Goal: Information Seeking & Learning: Learn about a topic

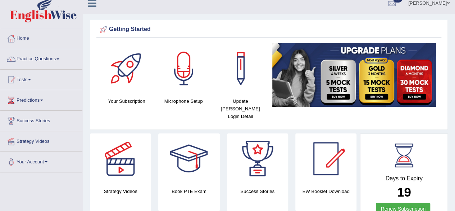
scroll to position [2, 0]
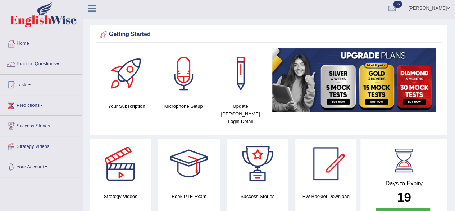
click at [26, 81] on link "Tests" at bounding box center [41, 83] width 82 height 18
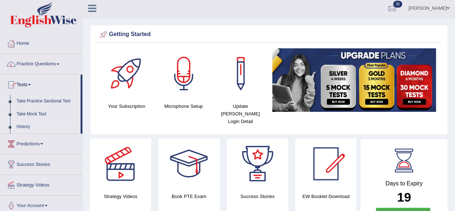
click at [23, 124] on link "History" at bounding box center [46, 126] width 67 height 13
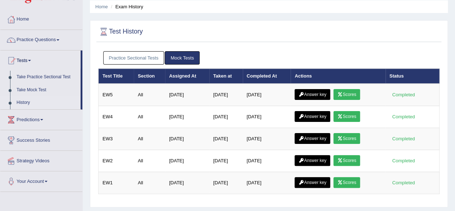
scroll to position [29, 0]
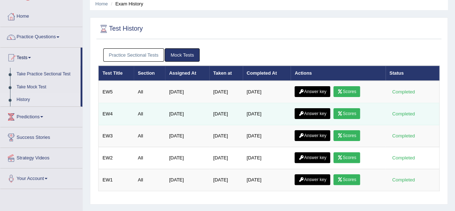
click at [352, 111] on link "Scores" at bounding box center [347, 113] width 27 height 11
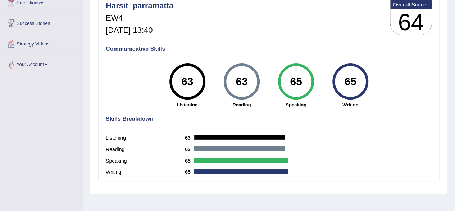
scroll to position [104, 0]
click at [324, 90] on div "65 Writing" at bounding box center [351, 85] width 54 height 45
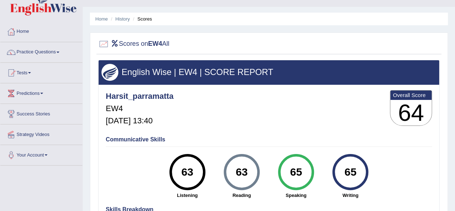
scroll to position [0, 0]
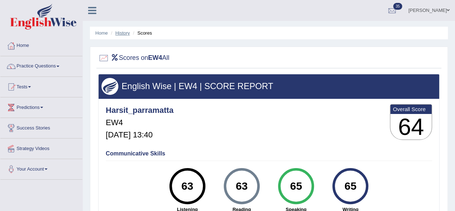
click at [123, 33] on link "History" at bounding box center [123, 32] width 14 height 5
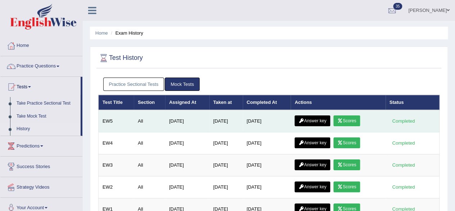
click at [353, 122] on link "Scores" at bounding box center [347, 120] width 27 height 11
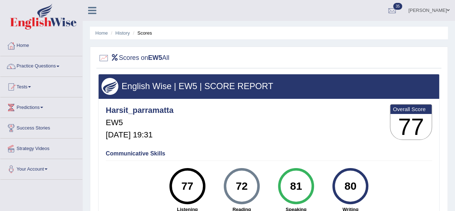
click at [25, 45] on link "Home" at bounding box center [41, 45] width 82 height 18
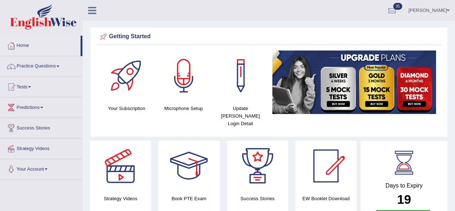
click at [28, 48] on link "Home" at bounding box center [40, 45] width 80 height 18
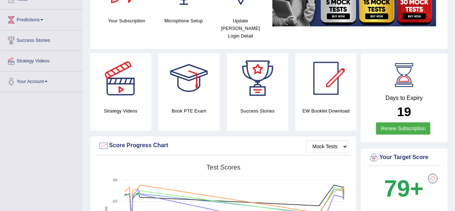
scroll to position [11, 0]
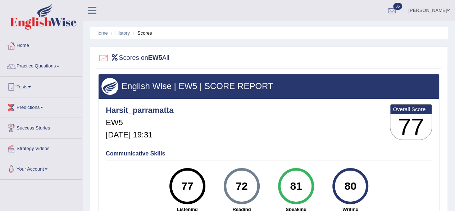
click at [34, 42] on link "Home" at bounding box center [41, 45] width 82 height 18
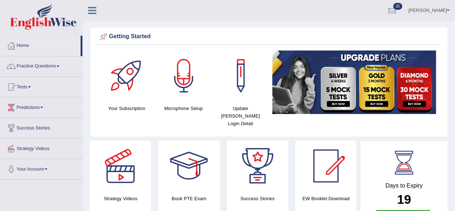
click at [59, 65] on span at bounding box center [57, 65] width 3 height 1
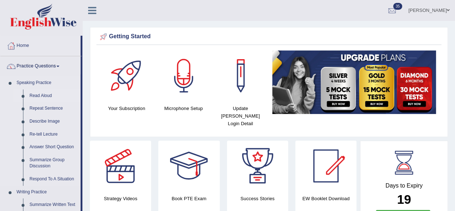
click at [44, 94] on link "Read Aloud" at bounding box center [53, 95] width 54 height 13
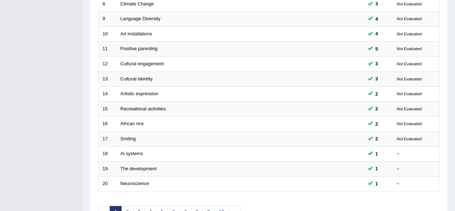
scroll to position [262, 0]
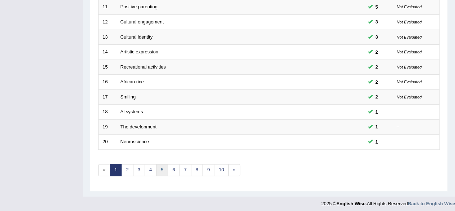
click at [161, 169] on link "5" at bounding box center [162, 170] width 12 height 12
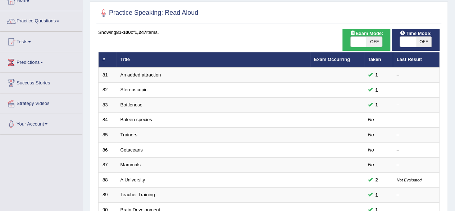
scroll to position [46, 0]
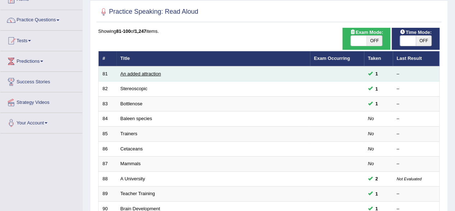
click at [139, 74] on link "An added attraction" at bounding box center [141, 73] width 41 height 5
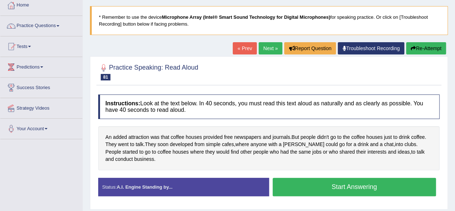
scroll to position [40, 0]
click at [389, 186] on button "Start Answering" at bounding box center [355, 186] width 164 height 18
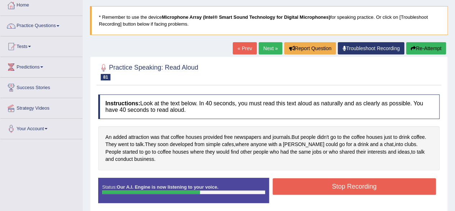
click at [399, 189] on button "Stop Recording" at bounding box center [355, 186] width 164 height 17
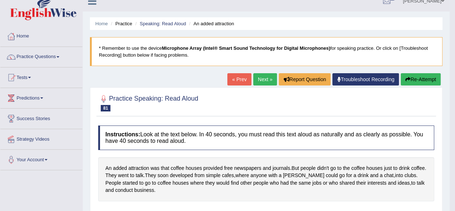
scroll to position [0, 0]
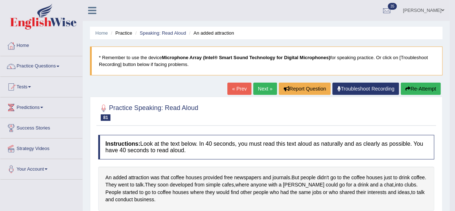
click at [261, 89] on link "Next »" at bounding box center [265, 88] width 24 height 12
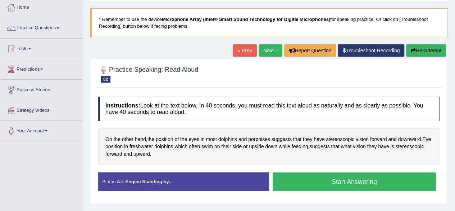
scroll to position [40, 0]
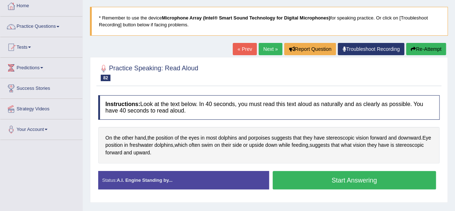
click at [261, 137] on span "porpoises" at bounding box center [259, 138] width 22 height 8
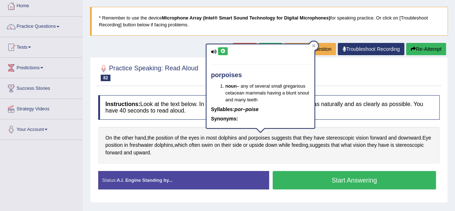
click at [227, 50] on button at bounding box center [223, 51] width 10 height 8
click at [222, 52] on icon at bounding box center [222, 51] width 5 height 4
click at [224, 51] on icon at bounding box center [222, 51] width 5 height 4
click at [412, 150] on div "On the other hand , the position of the eyes in most dolphins and porpoises sug…" at bounding box center [269, 145] width 342 height 37
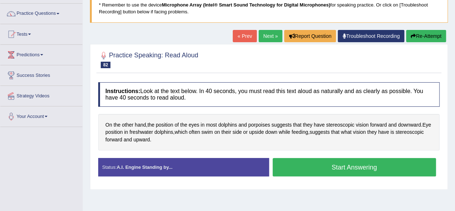
scroll to position [55, 0]
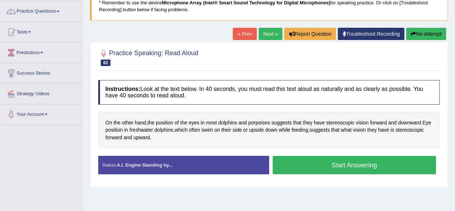
click at [390, 166] on button "Start Answering" at bounding box center [355, 164] width 164 height 18
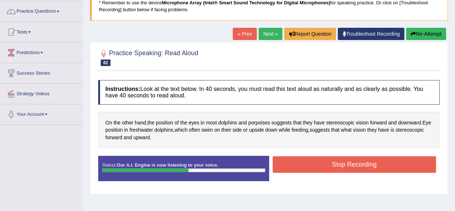
click at [404, 168] on button "Stop Recording" at bounding box center [355, 164] width 164 height 17
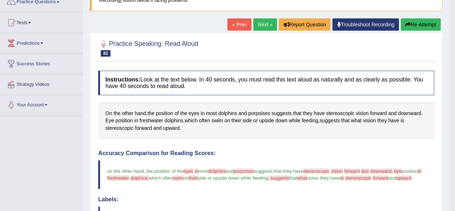
scroll to position [0, 0]
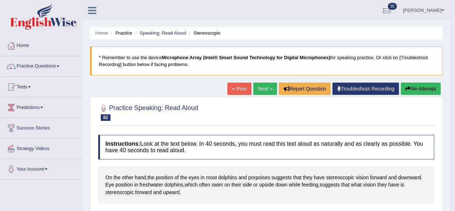
click at [262, 88] on link "Next »" at bounding box center [265, 88] width 24 height 12
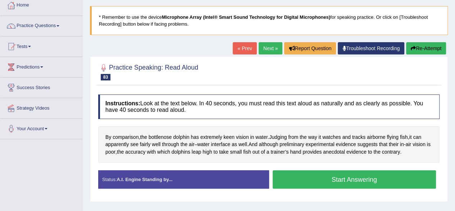
scroll to position [44, 0]
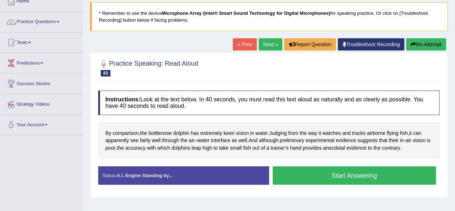
click at [32, 28] on link "Practice Questions" at bounding box center [41, 21] width 82 height 18
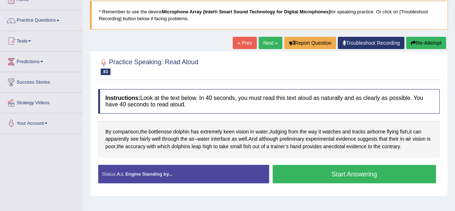
scroll to position [44, 0]
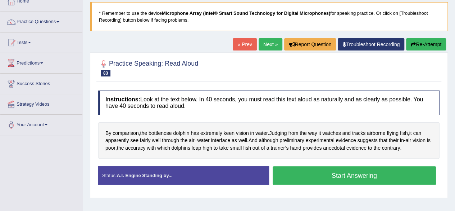
click at [397, 181] on button "Start Answering" at bounding box center [355, 175] width 164 height 18
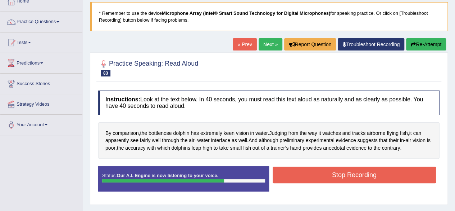
click at [417, 173] on button "Stop Recording" at bounding box center [355, 174] width 164 height 17
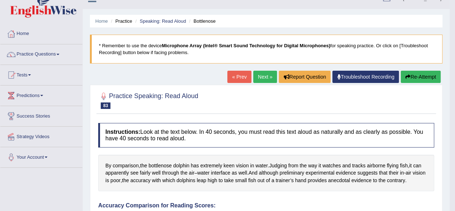
scroll to position [0, 0]
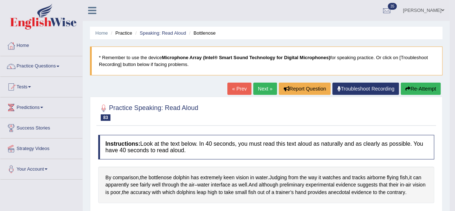
click at [262, 87] on link "Next »" at bounding box center [265, 88] width 24 height 12
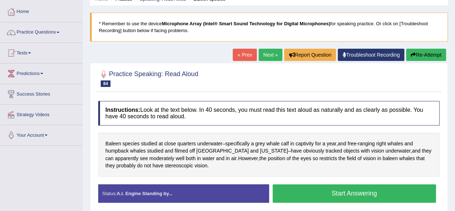
scroll to position [37, 0]
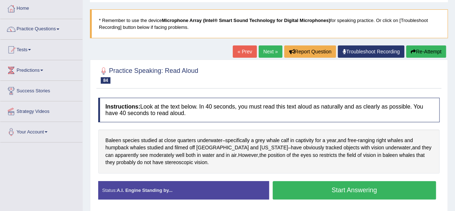
click at [389, 192] on button "Start Answering" at bounding box center [355, 190] width 164 height 18
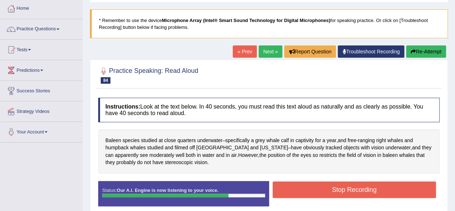
click at [385, 187] on button "Stop Recording" at bounding box center [355, 189] width 164 height 17
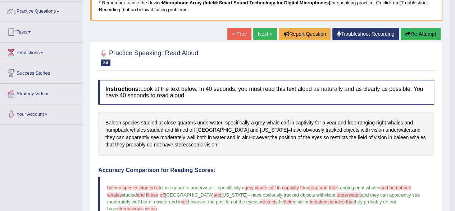
scroll to position [53, 0]
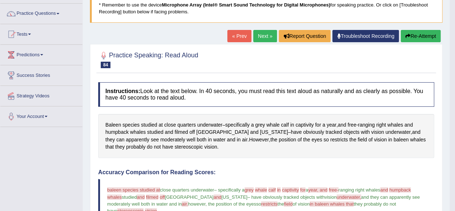
click at [268, 31] on link "Next »" at bounding box center [265, 36] width 24 height 12
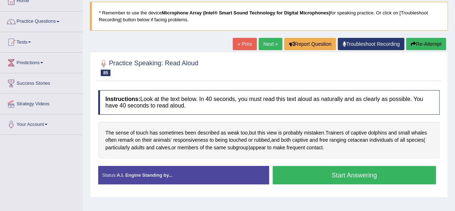
scroll to position [45, 0]
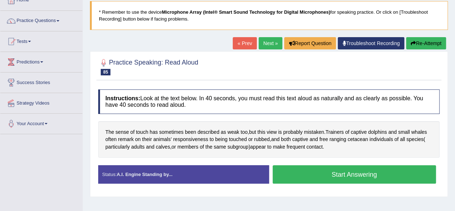
click at [396, 175] on button "Start Answering" at bounding box center [355, 174] width 164 height 18
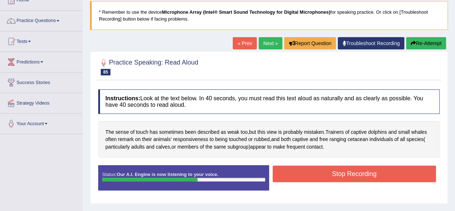
click at [390, 177] on button "Stop Recording" at bounding box center [355, 173] width 164 height 17
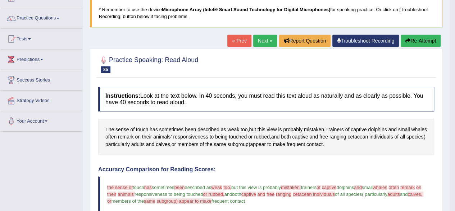
scroll to position [0, 0]
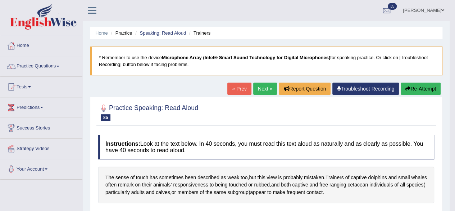
click at [266, 87] on link "Next »" at bounding box center [265, 88] width 24 height 12
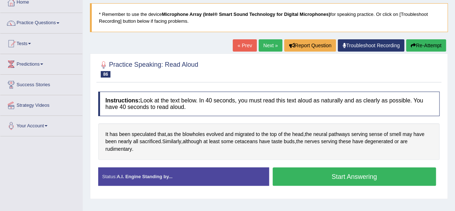
click at [384, 179] on button "Start Answering" at bounding box center [355, 176] width 164 height 18
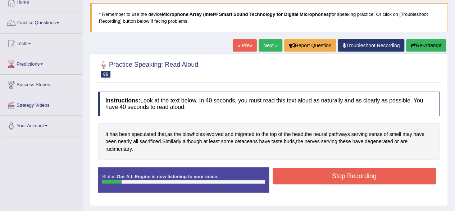
click at [435, 45] on button "Re-Attempt" at bounding box center [426, 45] width 40 height 12
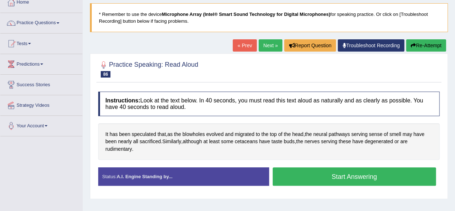
click at [392, 176] on button "Start Answering" at bounding box center [355, 176] width 164 height 18
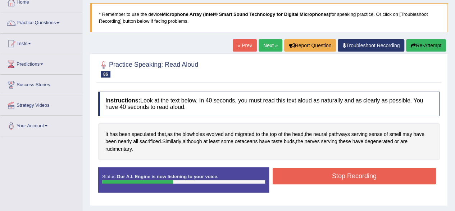
click at [422, 178] on button "Stop Recording" at bounding box center [355, 175] width 164 height 17
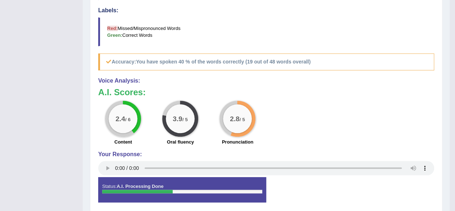
scroll to position [279, 0]
